Goal: Information Seeking & Learning: Learn about a topic

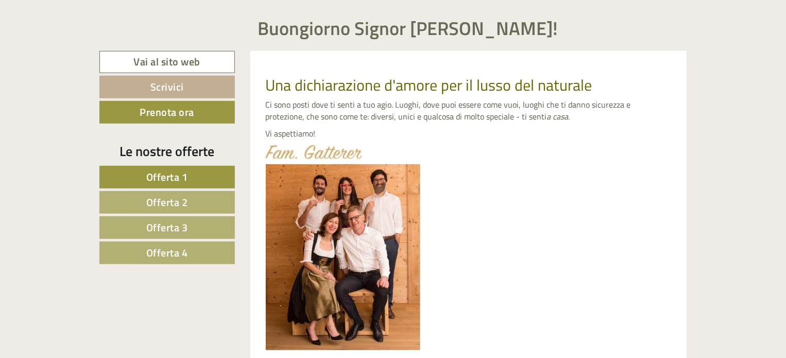
scroll to position [412, 0]
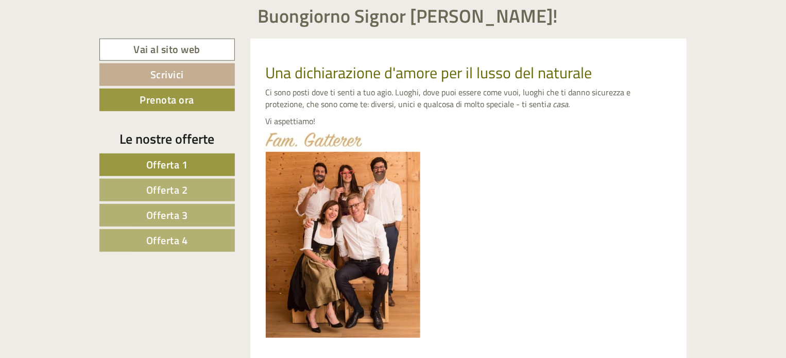
click at [174, 164] on span "Offerta 1" at bounding box center [167, 165] width 42 height 16
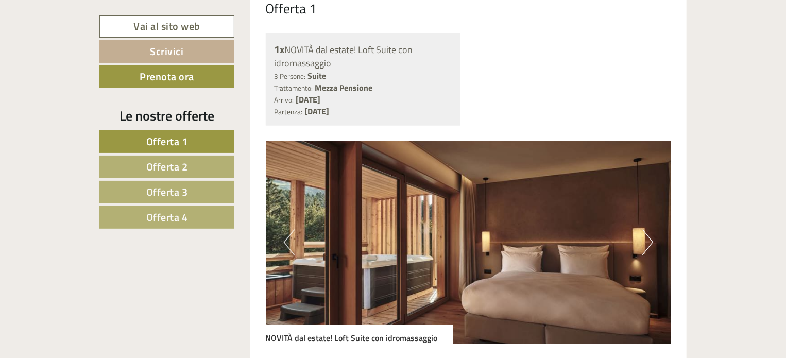
scroll to position [838, 0]
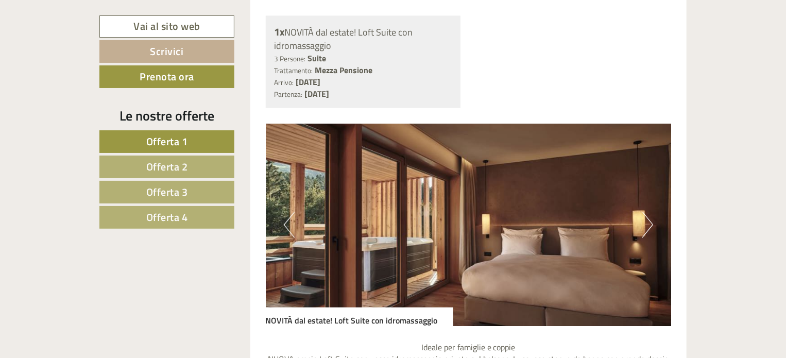
click at [641, 227] on img at bounding box center [469, 225] width 406 height 203
click at [646, 229] on button "Next" at bounding box center [647, 225] width 11 height 26
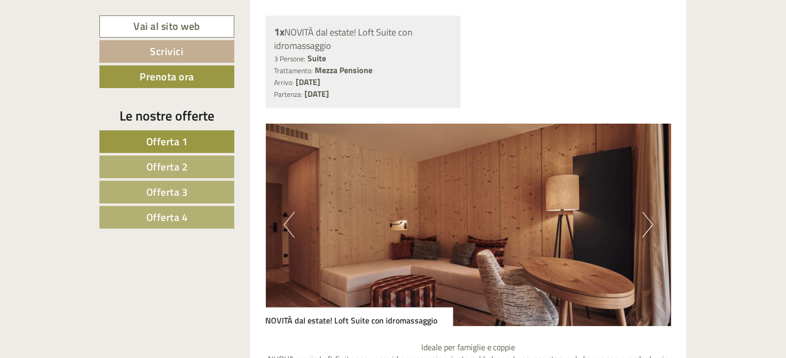
click at [645, 228] on button "Next" at bounding box center [647, 225] width 11 height 26
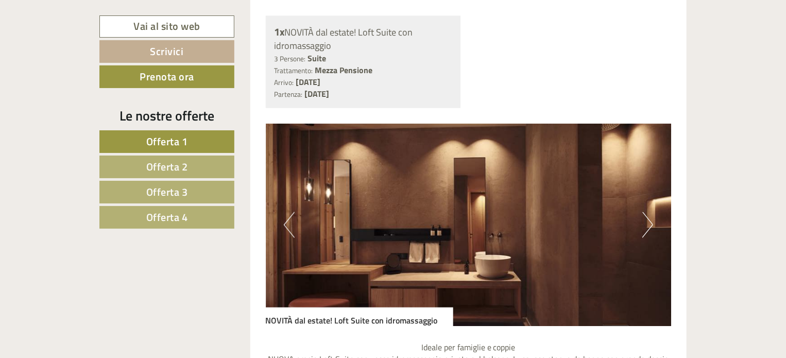
click at [645, 228] on button "Next" at bounding box center [647, 225] width 11 height 26
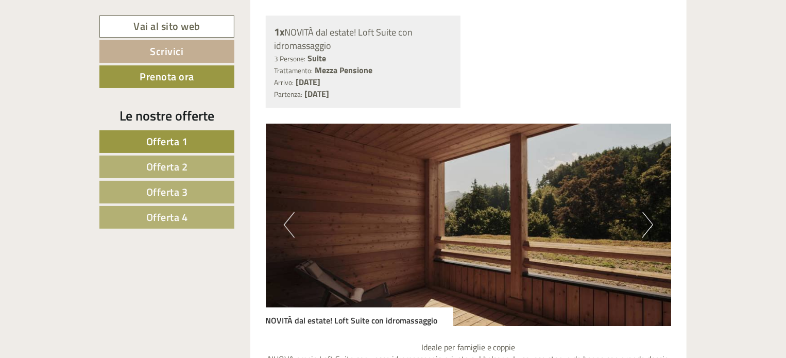
click at [645, 228] on button "Next" at bounding box center [647, 225] width 11 height 26
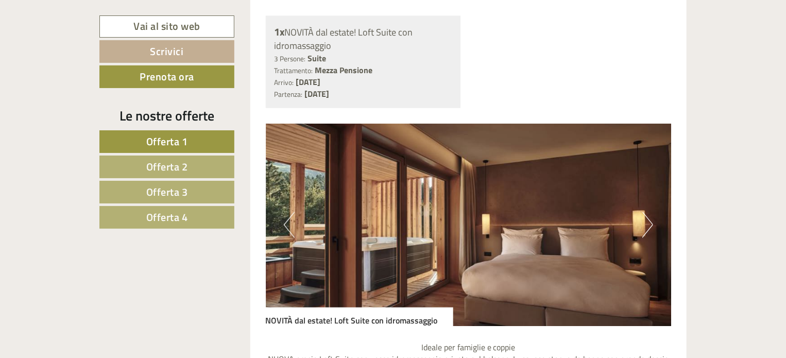
click at [645, 228] on button "Next" at bounding box center [647, 225] width 11 height 26
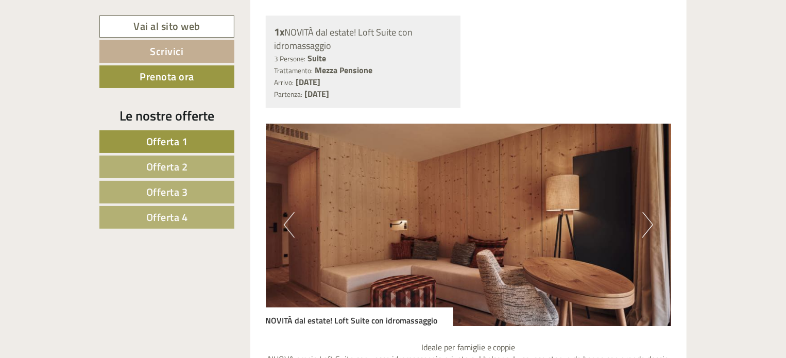
click at [183, 168] on span "Offerta 2" at bounding box center [167, 167] width 42 height 16
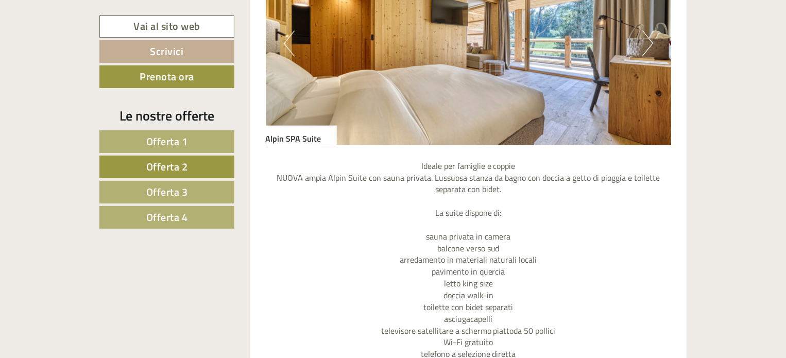
scroll to position [941, 0]
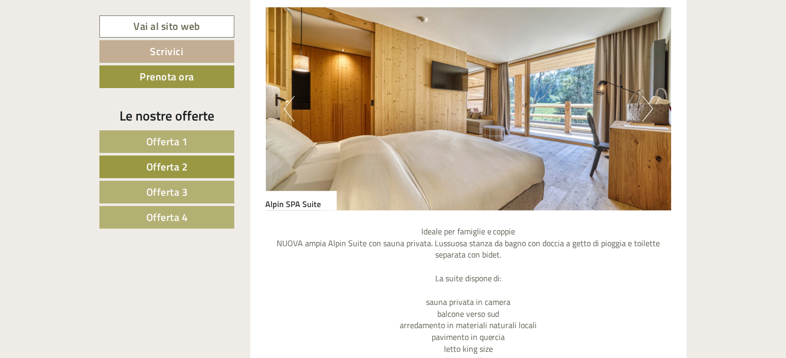
click at [640, 109] on img at bounding box center [469, 109] width 406 height 203
click at [647, 108] on button "Next" at bounding box center [647, 109] width 11 height 26
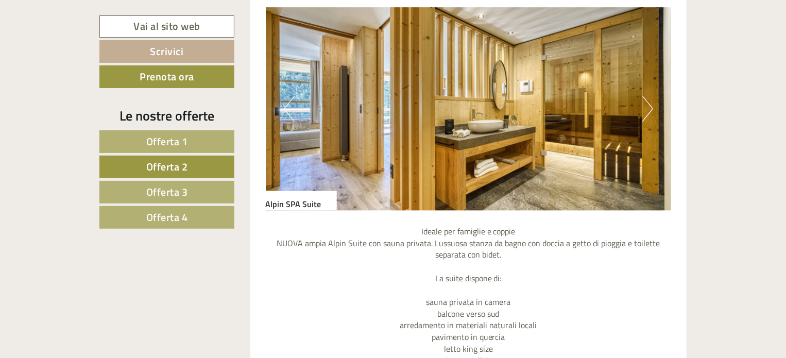
click at [646, 109] on button "Next" at bounding box center [647, 109] width 11 height 26
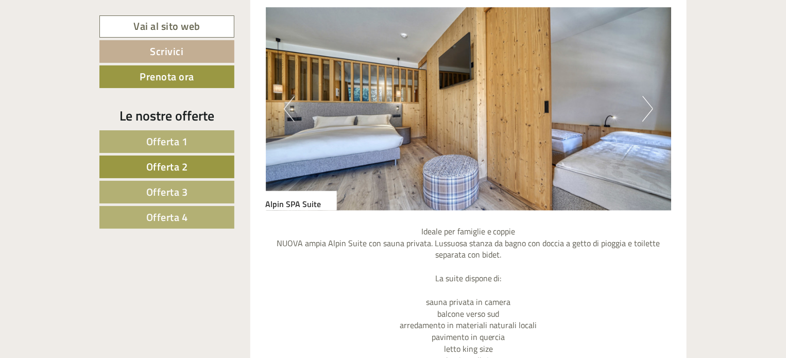
click at [646, 109] on button "Next" at bounding box center [647, 109] width 11 height 26
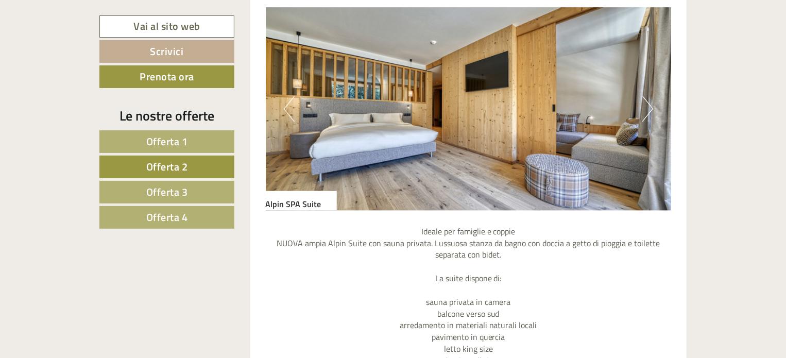
click at [646, 109] on button "Next" at bounding box center [647, 109] width 11 height 26
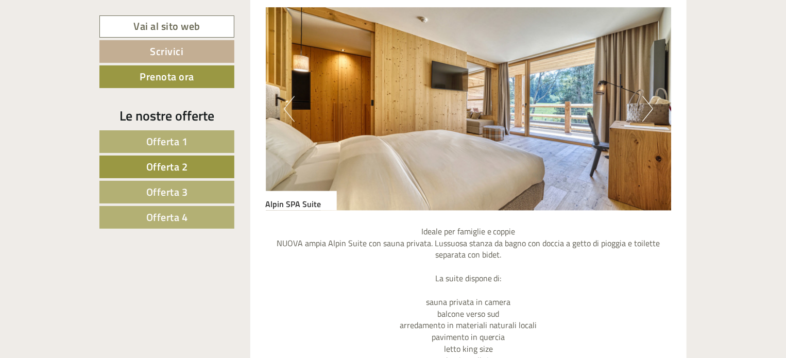
click at [646, 109] on button "Next" at bounding box center [647, 109] width 11 height 26
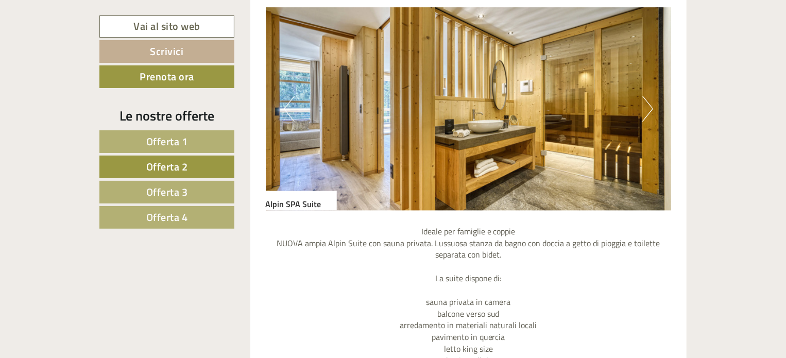
click at [161, 191] on span "Offerta 3" at bounding box center [167, 192] width 42 height 16
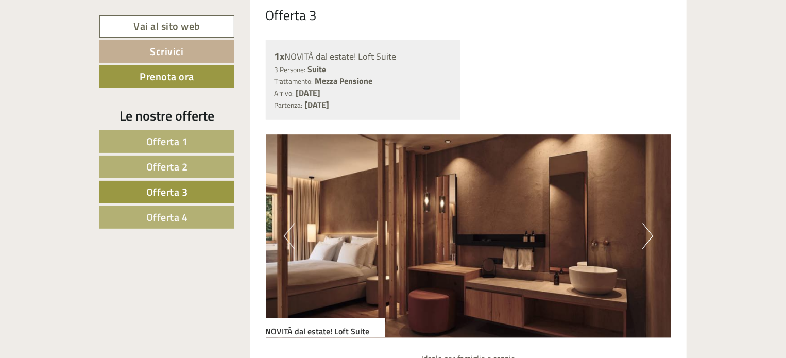
scroll to position [838, 0]
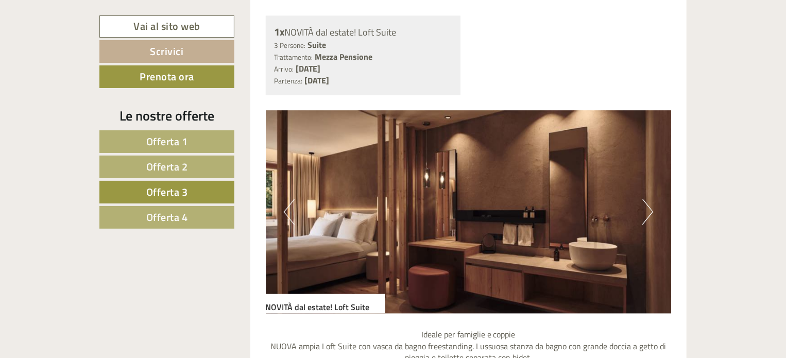
click at [647, 214] on button "Next" at bounding box center [647, 212] width 11 height 26
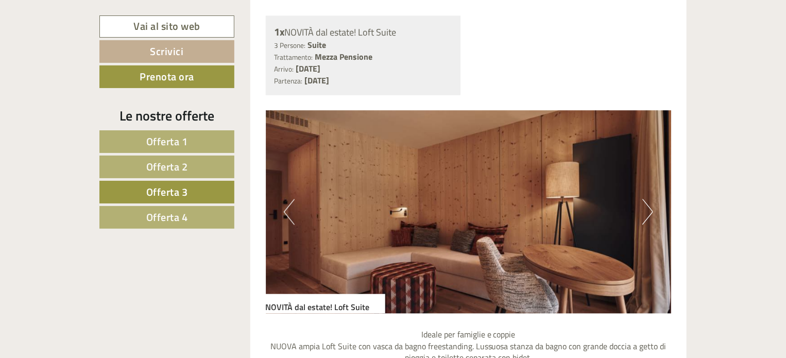
click at [647, 214] on button "Next" at bounding box center [647, 212] width 11 height 26
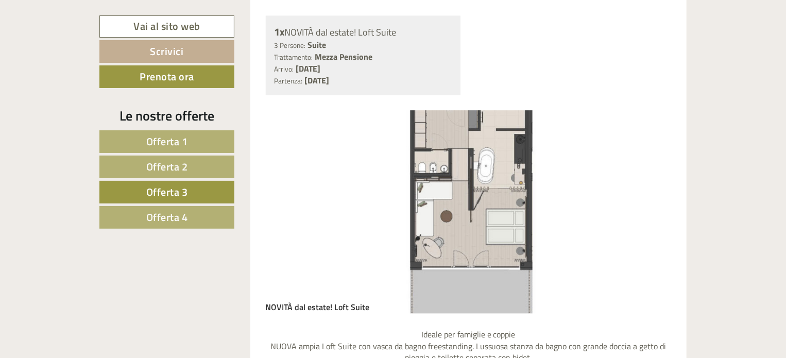
click at [647, 214] on button "Next" at bounding box center [647, 212] width 11 height 26
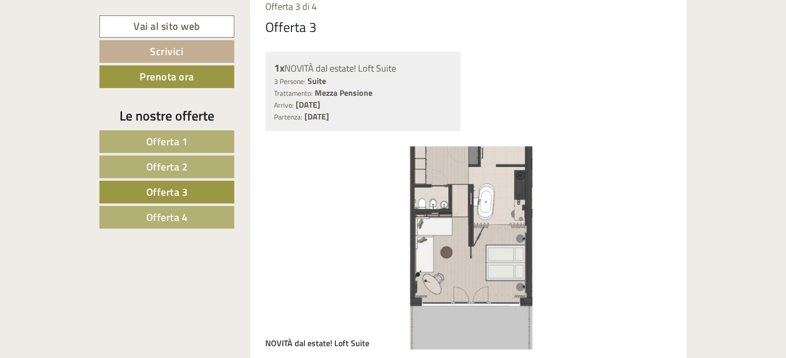
scroll to position [786, 0]
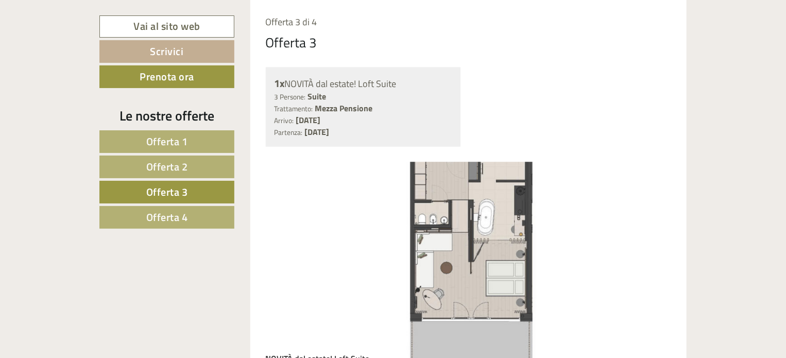
click at [173, 210] on span "Offerta 4" at bounding box center [167, 217] width 42 height 16
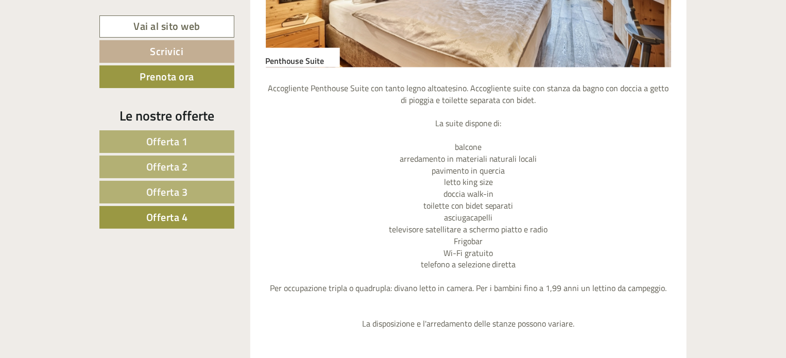
scroll to position [992, 0]
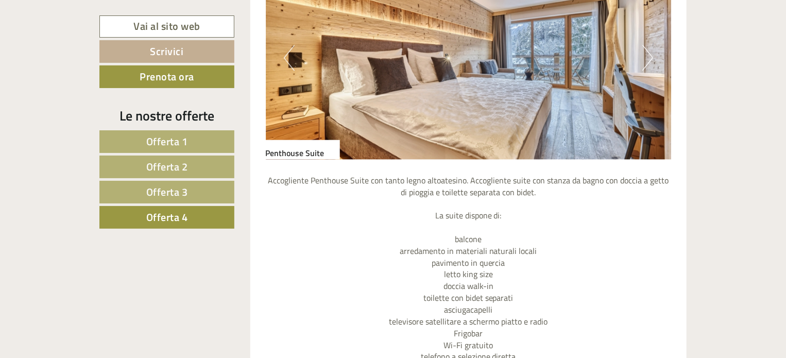
click at [642, 52] on button "Next" at bounding box center [647, 58] width 11 height 26
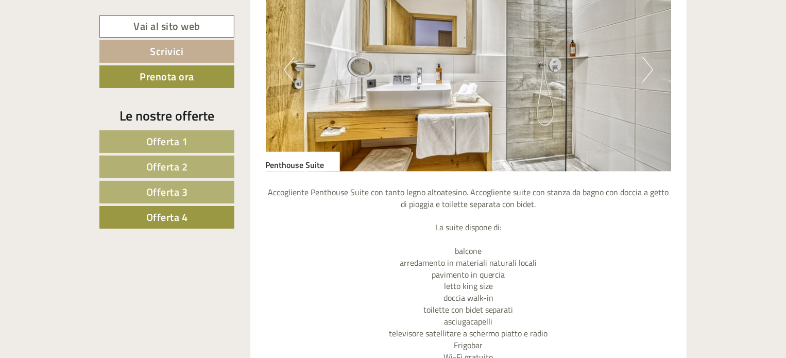
scroll to position [889, 0]
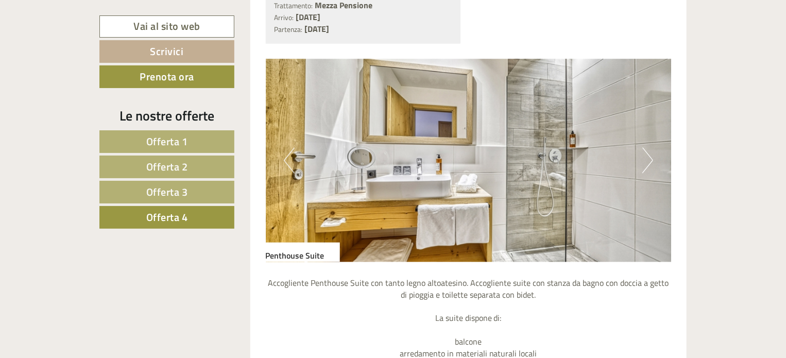
click at [648, 159] on button "Next" at bounding box center [647, 161] width 11 height 26
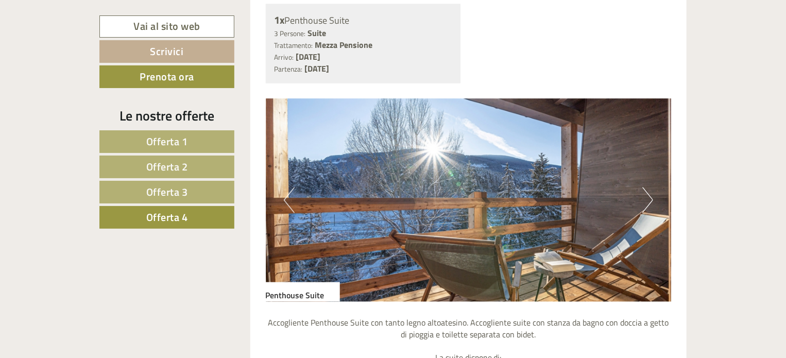
scroll to position [489, 0]
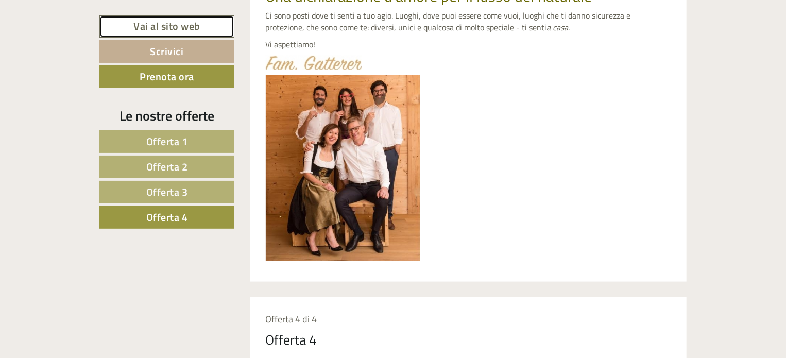
click at [177, 22] on link "Vai al sito web" at bounding box center [166, 26] width 135 height 22
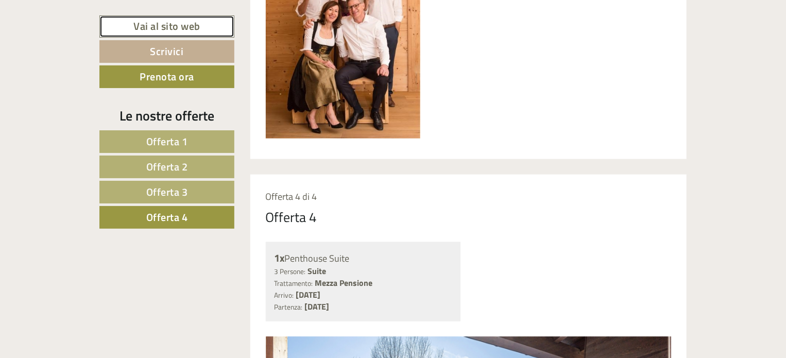
scroll to position [618, 0]
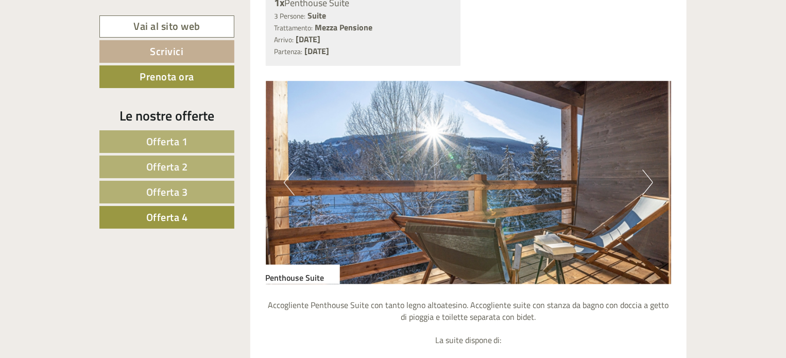
scroll to position [876, 0]
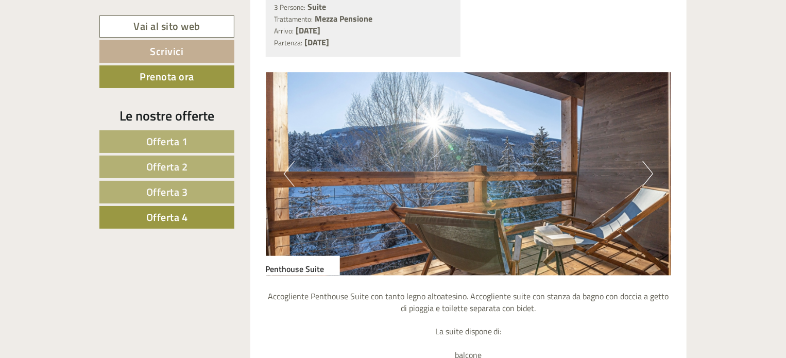
click at [643, 175] on button "Next" at bounding box center [647, 174] width 11 height 26
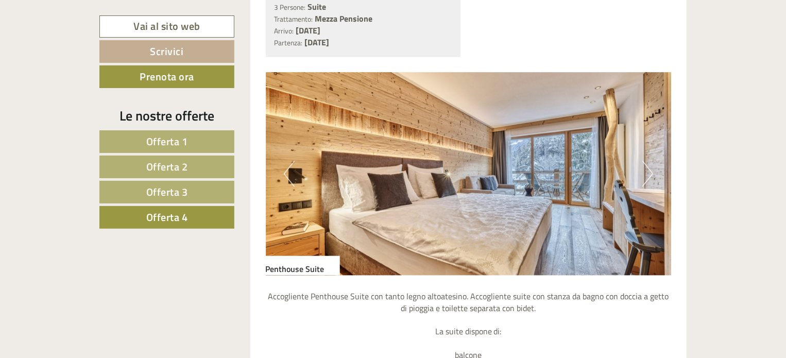
click at [652, 177] on button "Next" at bounding box center [647, 174] width 11 height 26
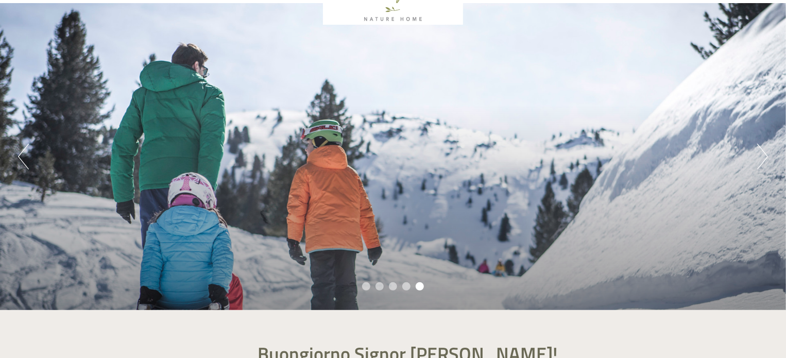
scroll to position [52, 0]
